Goal: Obtain resource: Download file/media

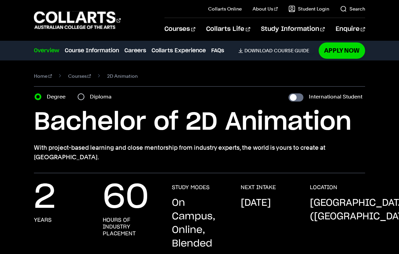
click at [80, 99] on input "Diploma" at bounding box center [81, 96] width 7 height 7
radio input "true"
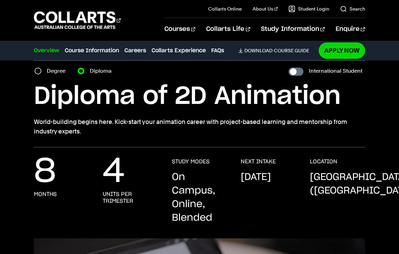
scroll to position [23, 0]
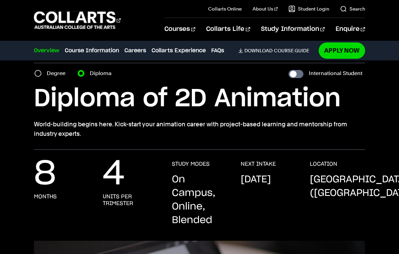
click at [36, 76] on div "Degree" at bounding box center [52, 73] width 35 height 9
click at [38, 76] on input "Degree" at bounding box center [38, 73] width 7 height 7
radio input "true"
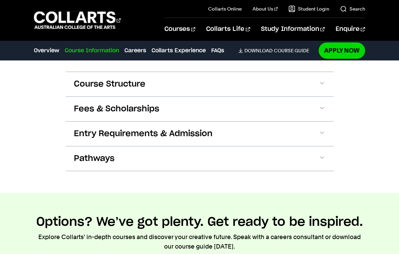
click at [318, 101] on button "Fees & Scholarships" at bounding box center [200, 109] width 268 height 24
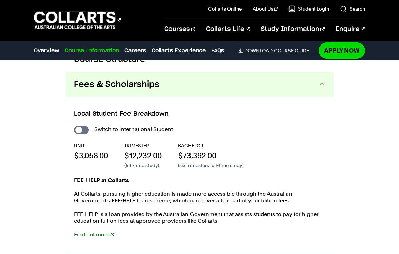
scroll to position [742, 0]
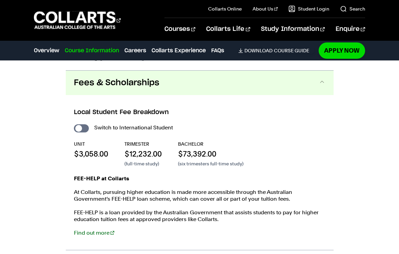
click at [76, 124] on input "International Student" at bounding box center [81, 128] width 15 height 8
checkbox input "true"
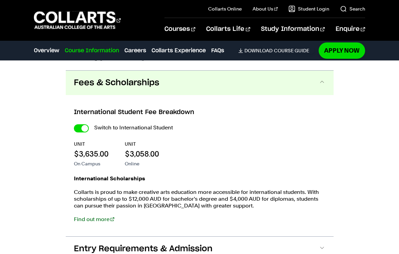
click at [83, 124] on input "International Student" at bounding box center [81, 128] width 15 height 8
checkbox input "false"
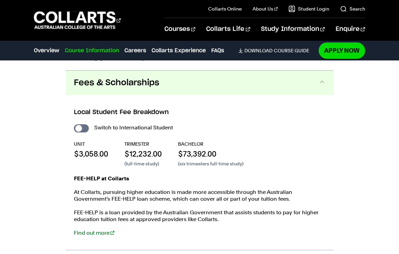
click at [77, 124] on input "International Student" at bounding box center [81, 128] width 15 height 8
checkbox input "true"
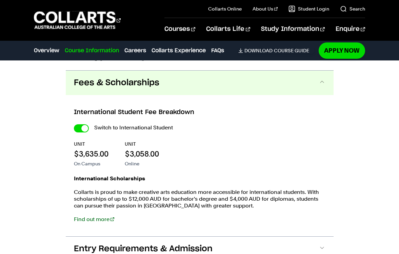
click at [76, 124] on input "International Student" at bounding box center [81, 128] width 15 height 8
checkbox input "false"
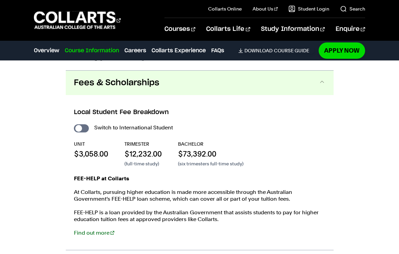
click at [79, 124] on input "International Student" at bounding box center [81, 128] width 15 height 8
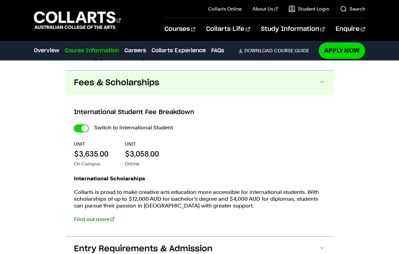
checkbox input "true"
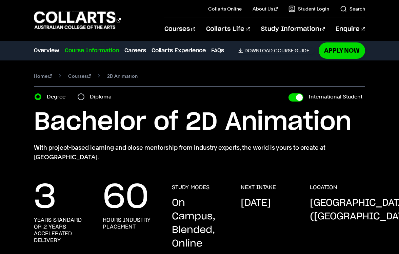
click at [81, 99] on input "Diploma" at bounding box center [81, 96] width 7 height 7
radio input "true"
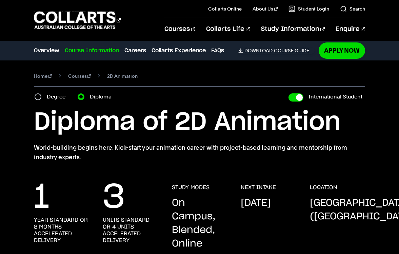
click at [292, 94] on input "International Student" at bounding box center [296, 97] width 15 height 8
checkbox input "false"
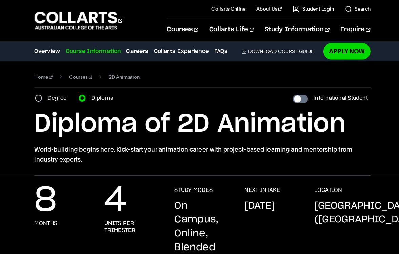
click at [295, 98] on input "International Student" at bounding box center [296, 97] width 15 height 8
checkbox input "true"
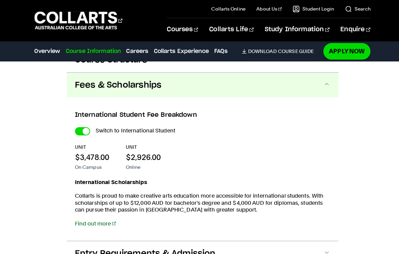
scroll to position [756, 0]
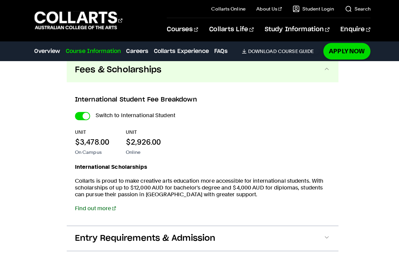
click at [68, 133] on div "International Student Fee Breakdown Switch to International Student UNIT $3,478…" at bounding box center [200, 151] width 268 height 141
click at [74, 112] on input "International Student" at bounding box center [81, 114] width 15 height 8
checkbox input "false"
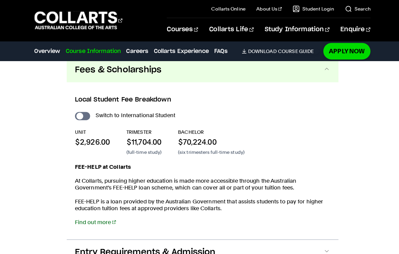
click at [83, 113] on input "International Student" at bounding box center [81, 114] width 15 height 8
checkbox input "true"
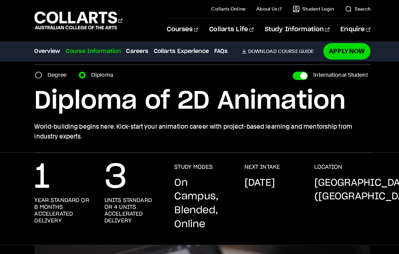
scroll to position [25, 0]
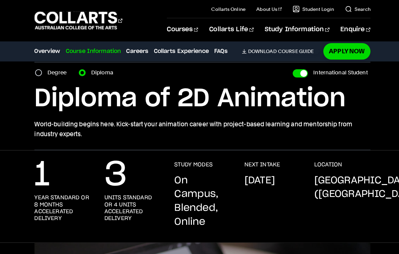
click at [298, 72] on input "International Student" at bounding box center [296, 72] width 15 height 8
checkbox input "false"
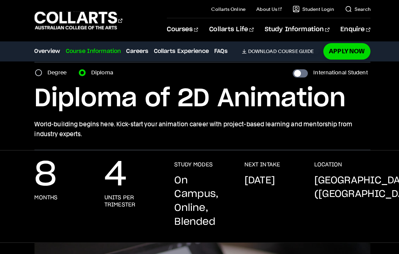
click at [299, 74] on input "International Student" at bounding box center [296, 72] width 15 height 8
checkbox input "true"
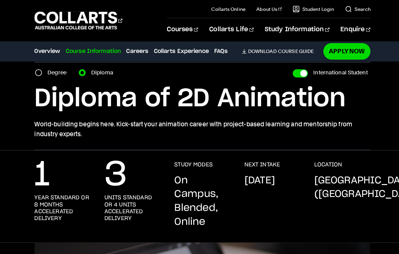
click at [292, 69] on input "International Student" at bounding box center [296, 72] width 15 height 8
checkbox input "false"
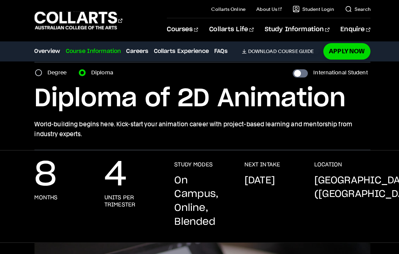
click at [300, 69] on input "International Student" at bounding box center [296, 72] width 15 height 8
checkbox input "true"
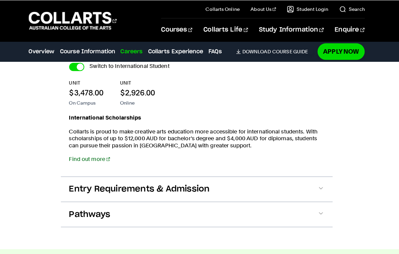
scroll to position [792, 0]
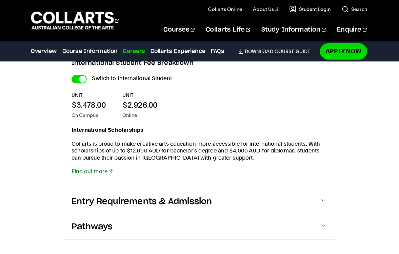
click at [319, 198] on span at bounding box center [322, 198] width 7 height 9
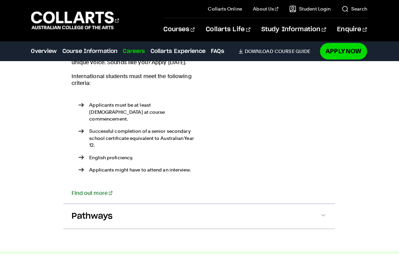
scroll to position [1012, 0]
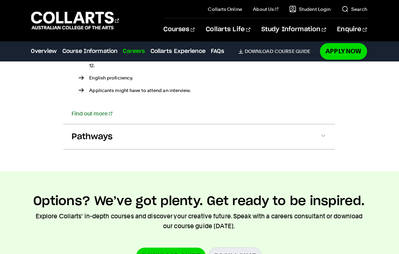
click at [309, 126] on button "Pathways" at bounding box center [200, 134] width 268 height 24
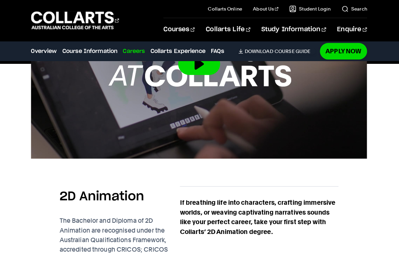
scroll to position [401, 0]
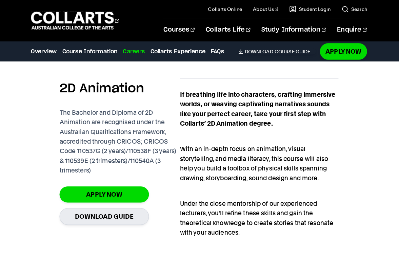
click at [130, 214] on link "Download Guide" at bounding box center [106, 213] width 88 height 17
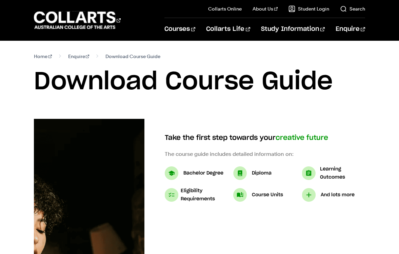
click at [255, 176] on p "Diploma" at bounding box center [262, 173] width 20 height 8
click at [243, 175] on img at bounding box center [240, 173] width 14 height 14
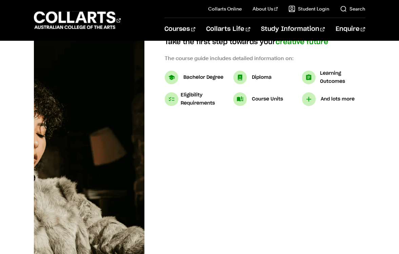
scroll to position [66, 0]
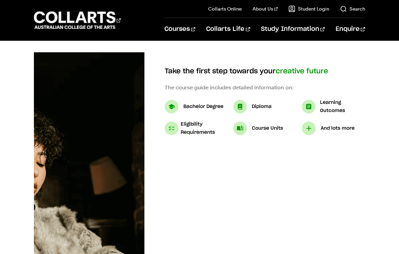
click at [246, 107] on img at bounding box center [240, 107] width 14 height 14
click at [244, 108] on img at bounding box center [240, 107] width 14 height 14
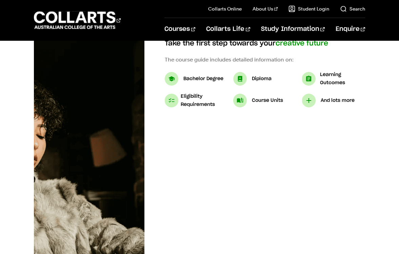
scroll to position [0, 0]
